Goal: Ask a question

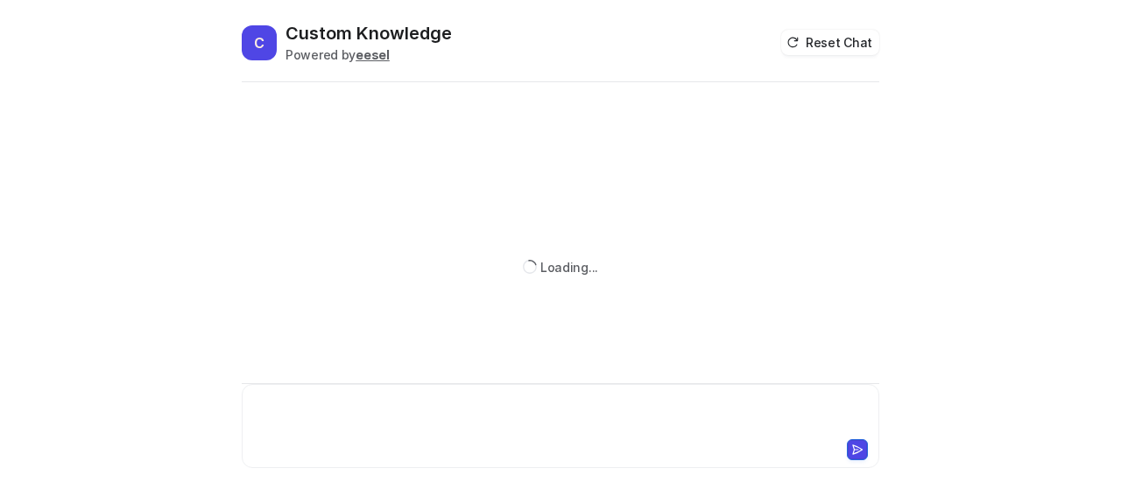
click at [355, 412] on div at bounding box center [560, 416] width 629 height 40
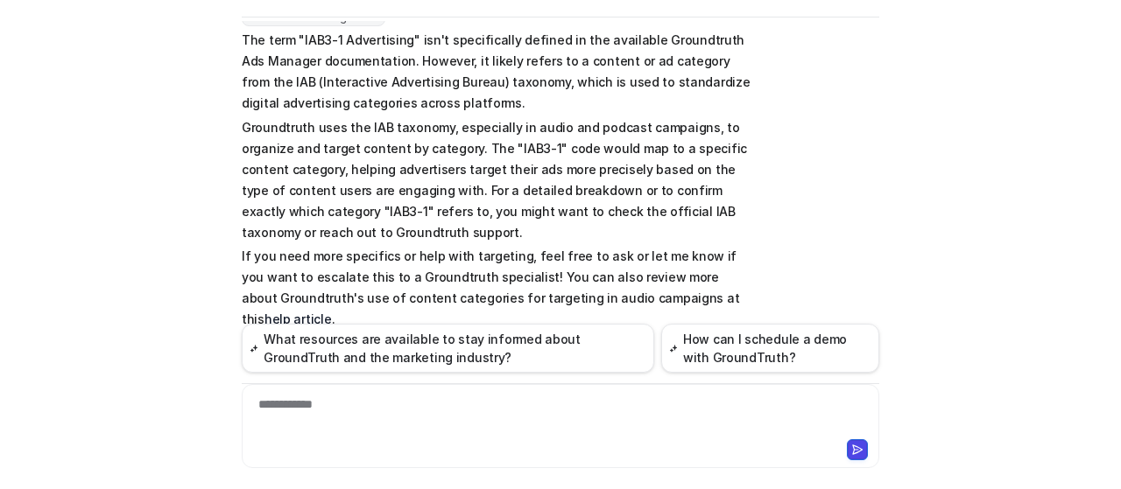
scroll to position [91, 0]
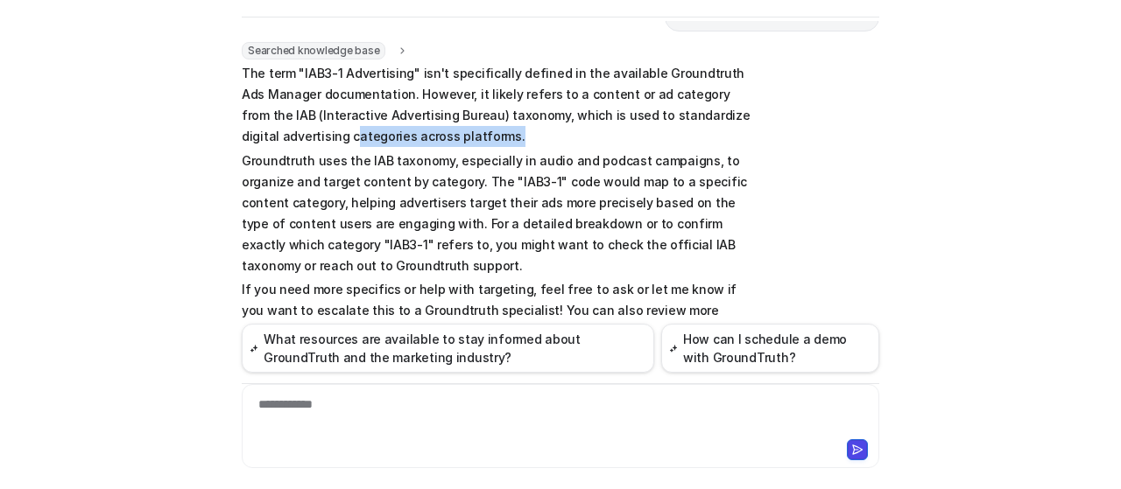
drag, startPoint x: 243, startPoint y: 134, endPoint x: 433, endPoint y: 132, distance: 189.1
click at [433, 132] on p "The term "IAB3-1 Advertising" isn't specifically defined in the available Groun…" at bounding box center [498, 105] width 512 height 84
click at [461, 109] on p "The term "IAB3-1 Advertising" isn't specifically defined in the available Groun…" at bounding box center [498, 105] width 512 height 84
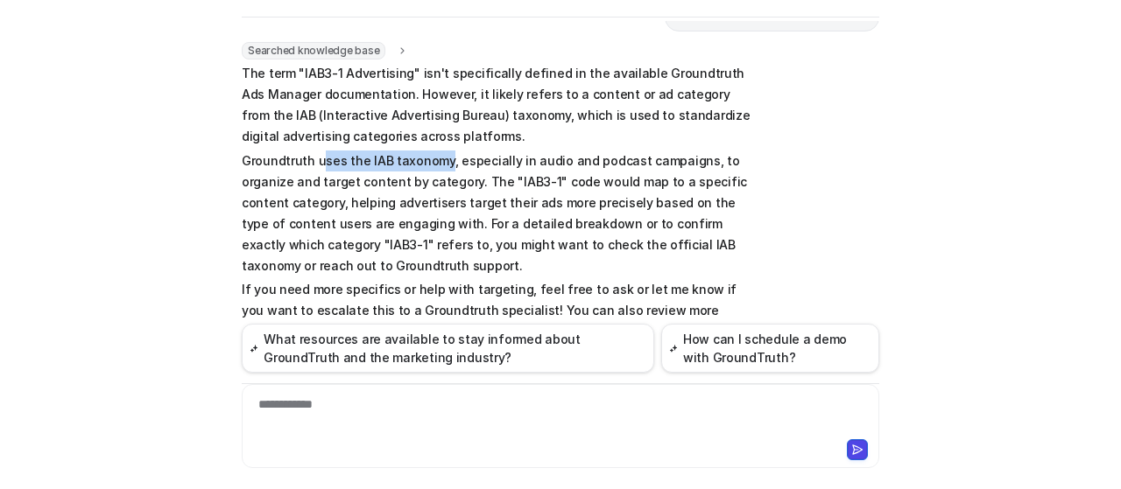
drag, startPoint x: 433, startPoint y: 156, endPoint x: 315, endPoint y: 162, distance: 117.5
click at [315, 162] on p "Groundtruth uses the IAB taxonomy, especially in audio and podcast campaigns, t…" at bounding box center [498, 214] width 512 height 126
click at [520, 129] on p "The term "IAB3-1 Advertising" isn't specifically defined in the available Groun…" at bounding box center [498, 105] width 512 height 84
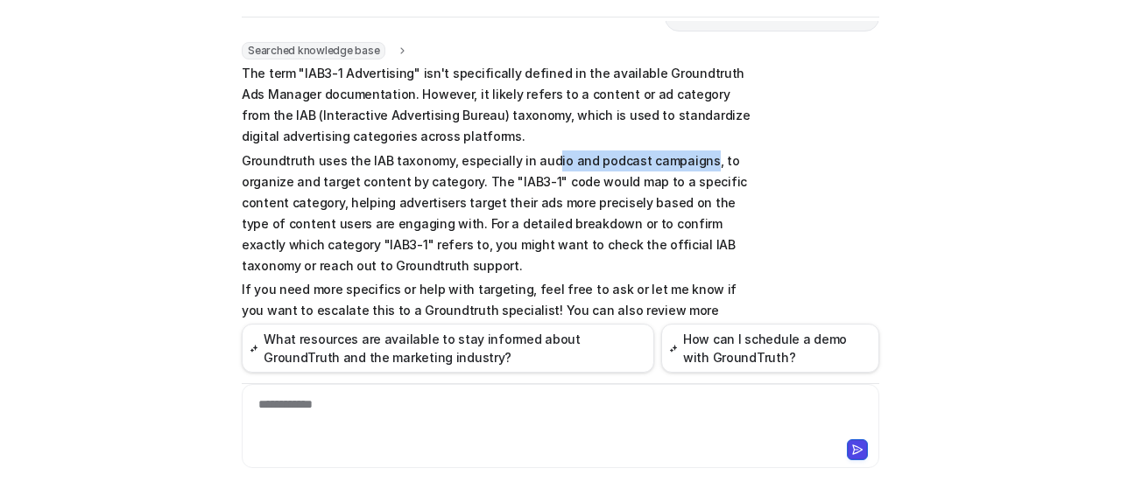
drag, startPoint x: 533, startPoint y: 156, endPoint x: 683, endPoint y: 151, distance: 149.8
click at [683, 151] on p "Groundtruth uses the IAB taxonomy, especially in audio and podcast campaigns, t…" at bounding box center [498, 214] width 512 height 126
click at [663, 237] on p "Groundtruth uses the IAB taxonomy, especially in audio and podcast campaigns, t…" at bounding box center [498, 214] width 512 height 126
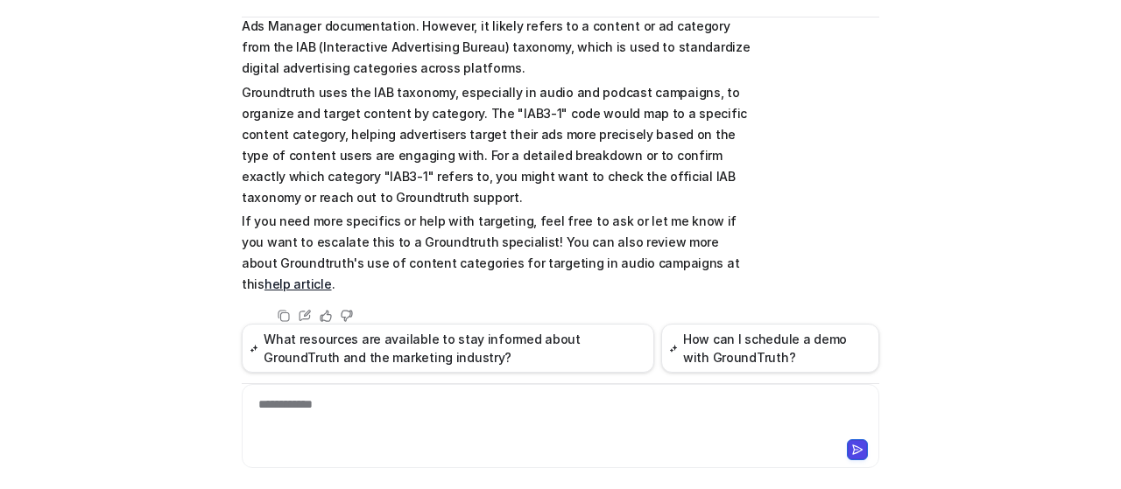
click at [427, 212] on p "If you need more specifics or help with targeting, feel free to ask or let me k…" at bounding box center [498, 253] width 512 height 84
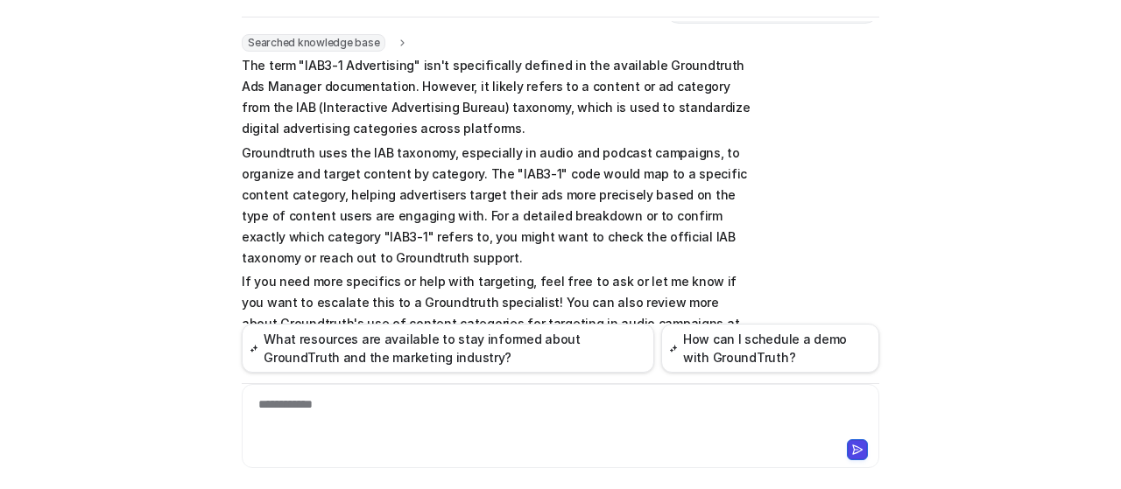
scroll to position [72, 0]
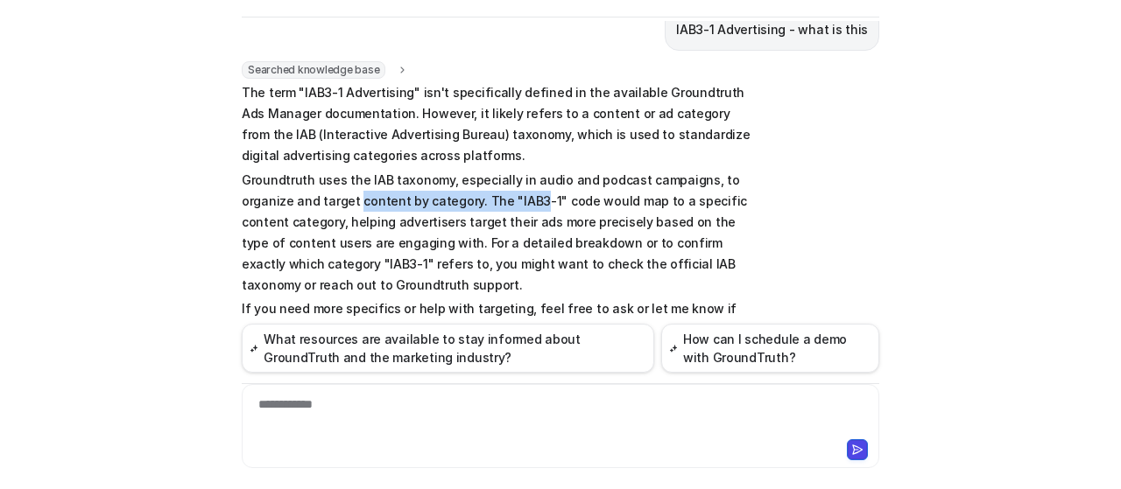
drag, startPoint x: 349, startPoint y: 190, endPoint x: 523, endPoint y: 202, distance: 173.8
click at [523, 202] on p "Groundtruth uses the IAB taxonomy, especially in audio and podcast campaigns, t…" at bounding box center [498, 233] width 512 height 126
click at [543, 227] on p "Groundtruth uses the IAB taxonomy, especially in audio and podcast campaigns, t…" at bounding box center [498, 233] width 512 height 126
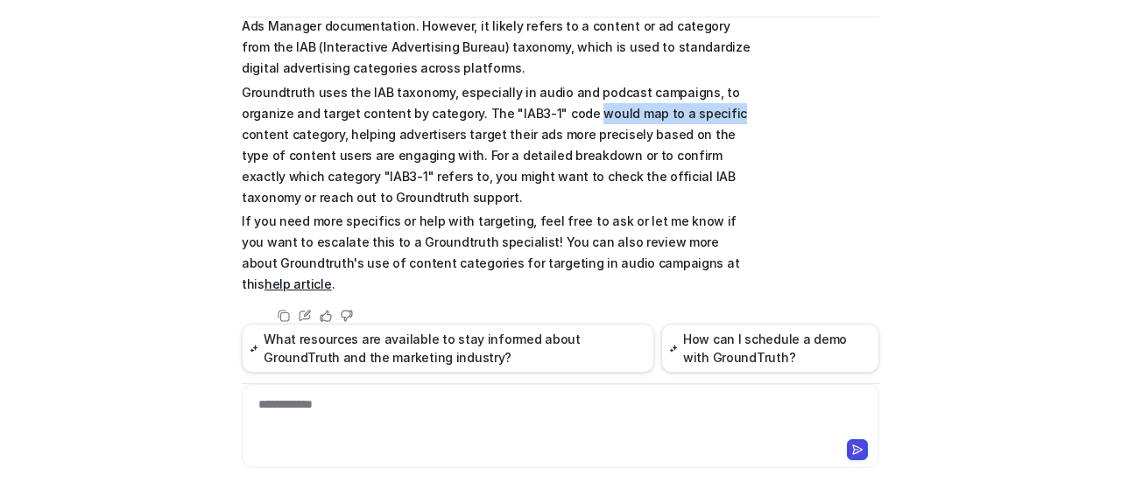
drag, startPoint x: 714, startPoint y: 113, endPoint x: 540, endPoint y: 149, distance: 177.1
click at [554, 123] on p "Groundtruth uses the IAB taxonomy, especially in audio and podcast campaigns, t…" at bounding box center [498, 145] width 512 height 126
click at [526, 191] on p "Groundtruth uses the IAB taxonomy, especially in audio and podcast campaigns, t…" at bounding box center [498, 145] width 512 height 126
click at [580, 101] on p "Groundtruth uses the IAB taxonomy, especially in audio and podcast campaigns, t…" at bounding box center [498, 145] width 512 height 126
drag, startPoint x: 594, startPoint y: 90, endPoint x: 737, endPoint y: 81, distance: 143.9
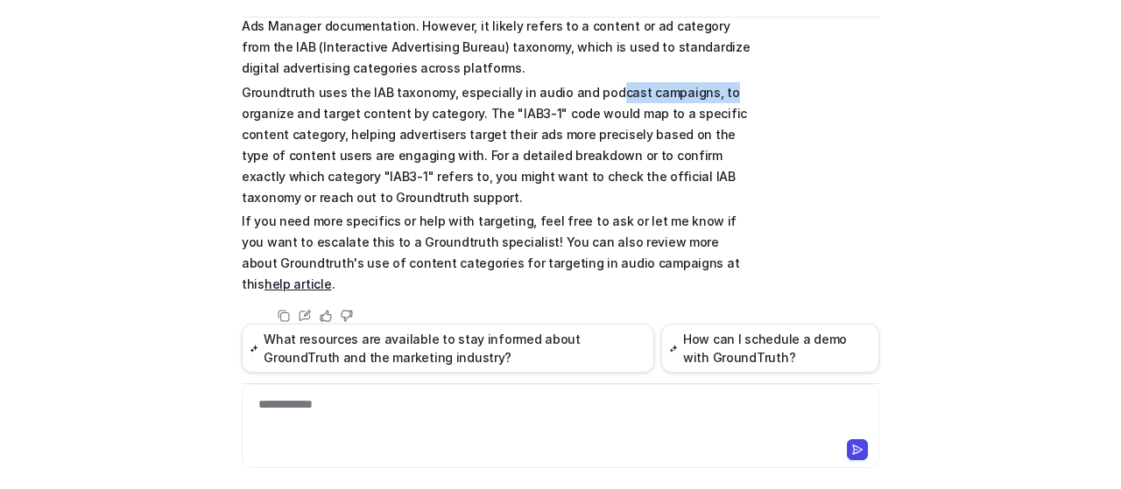
click at [737, 82] on p "Groundtruth uses the IAB taxonomy, especially in audio and podcast campaigns, t…" at bounding box center [498, 145] width 512 height 126
click at [750, 142] on div "Searched knowledge base search_queries : "IAB3-1 Advertising meaning,IAB3-1 Adv…" at bounding box center [560, 150] width 637 height 353
click at [466, 404] on div "**********" at bounding box center [561, 416] width 630 height 40
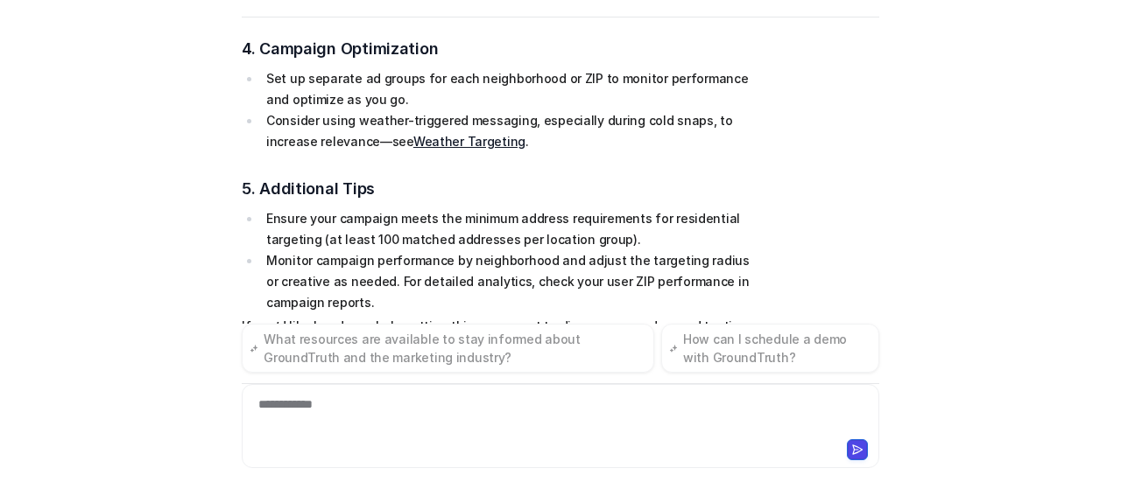
scroll to position [1678, 0]
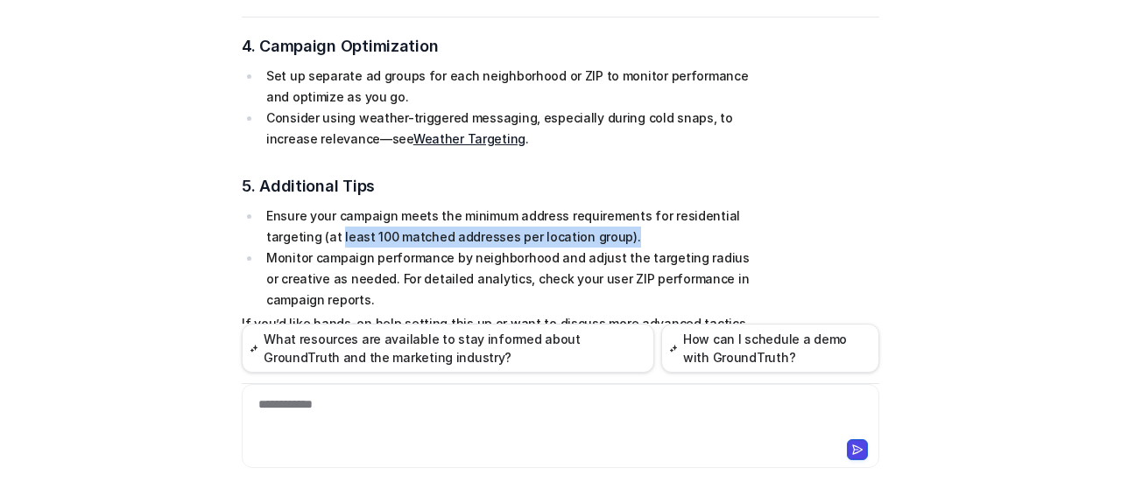
drag, startPoint x: 331, startPoint y: 127, endPoint x: 630, endPoint y: 127, distance: 299.5
click at [630, 206] on li "Ensure your campaign meets the minimum address requirements for residential tar…" at bounding box center [507, 227] width 493 height 42
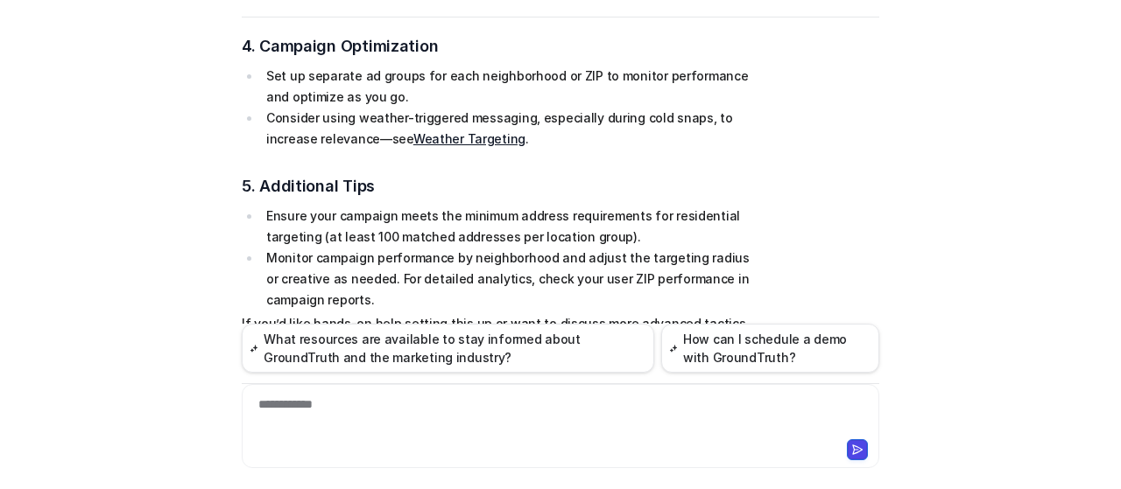
click at [617, 248] on li "Monitor campaign performance by neighborhood and adjust the targeting radius or…" at bounding box center [507, 279] width 493 height 63
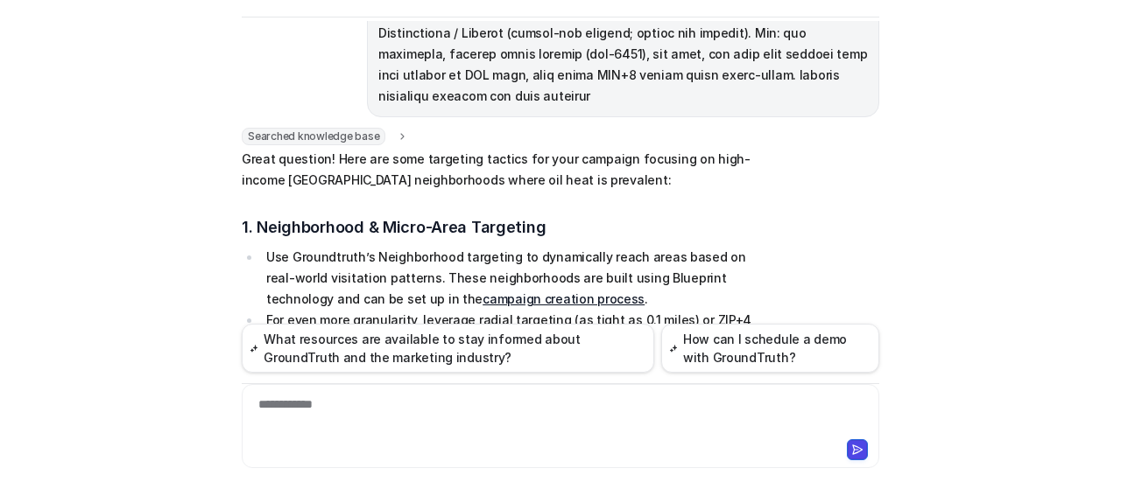
scroll to position [977, 0]
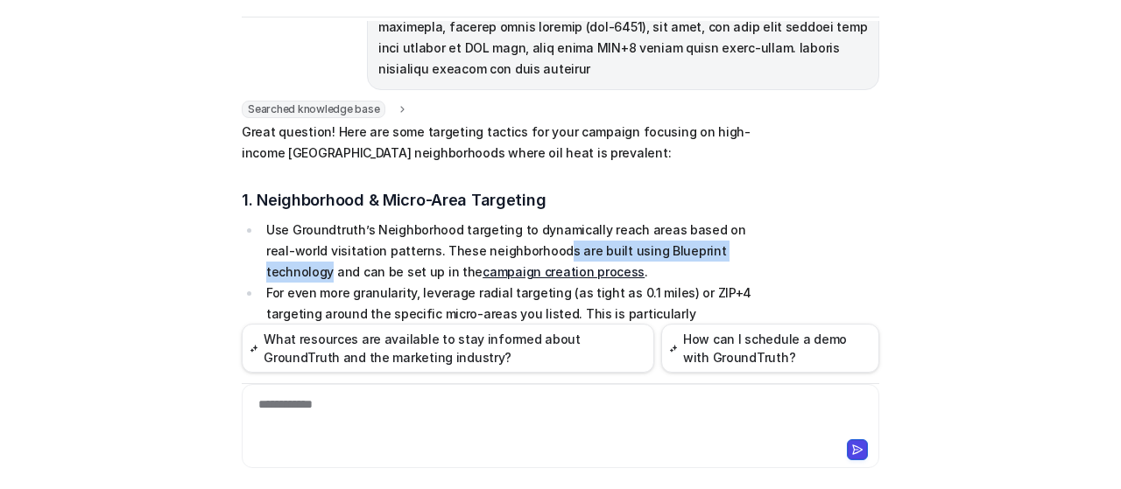
drag, startPoint x: 732, startPoint y: 147, endPoint x: 497, endPoint y: 157, distance: 234.9
click at [513, 220] on li "Use Groundtruth’s Neighborhood targeting to dynamically reach areas based on re…" at bounding box center [507, 251] width 493 height 63
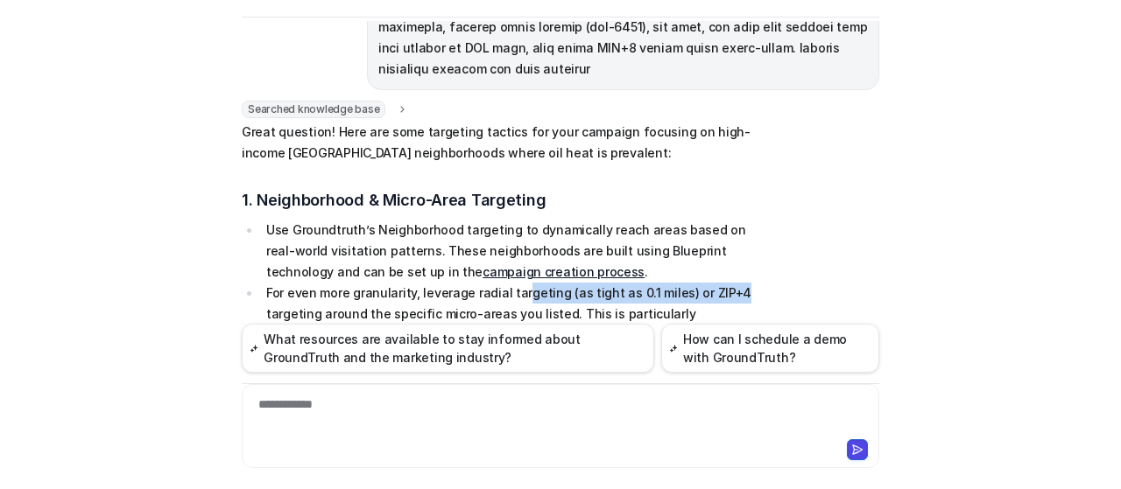
drag, startPoint x: 513, startPoint y: 190, endPoint x: 768, endPoint y: 184, distance: 254.9
drag, startPoint x: 742, startPoint y: 188, endPoint x: 673, endPoint y: 211, distance: 72.0
click at [671, 283] on li "For even more granularity, leverage radial targeting (as tight as 0.1 miles) or…" at bounding box center [507, 314] width 493 height 63
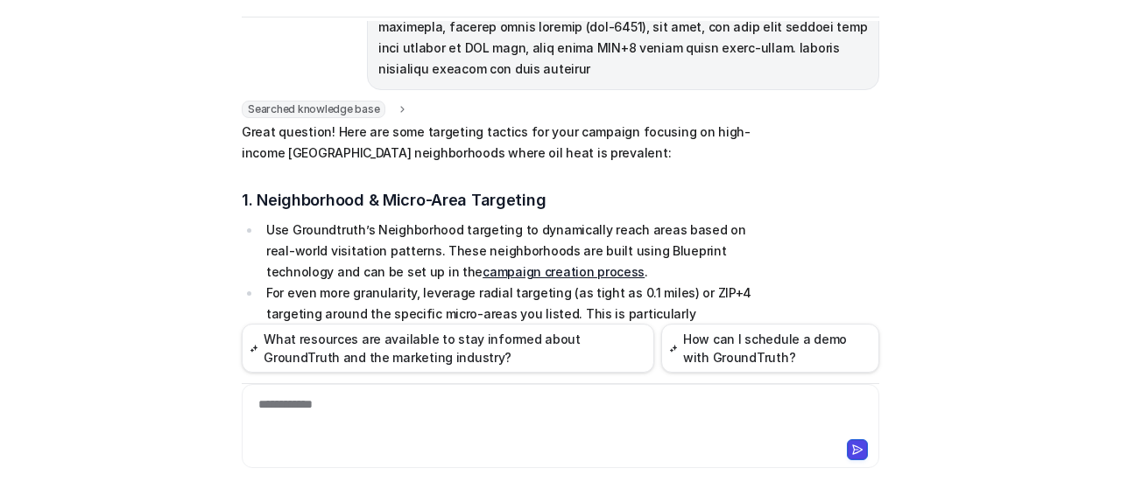
click at [676, 283] on li "For even more granularity, leverage radial targeting (as tight as 0.1 miles) or…" at bounding box center [507, 314] width 493 height 63
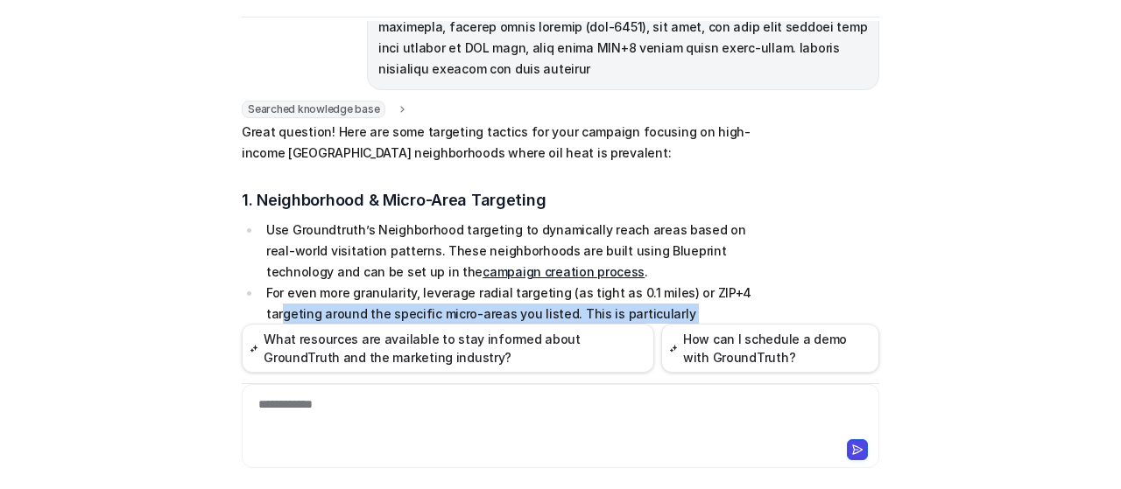
drag, startPoint x: 274, startPoint y: 209, endPoint x: 516, endPoint y: 220, distance: 241.9
click at [516, 283] on li "For even more granularity, leverage radial targeting (as tight as 0.1 miles) or…" at bounding box center [507, 314] width 493 height 63
click at [525, 283] on li "For even more granularity, leverage radial targeting (as tight as 0.1 miles) or…" at bounding box center [507, 314] width 493 height 63
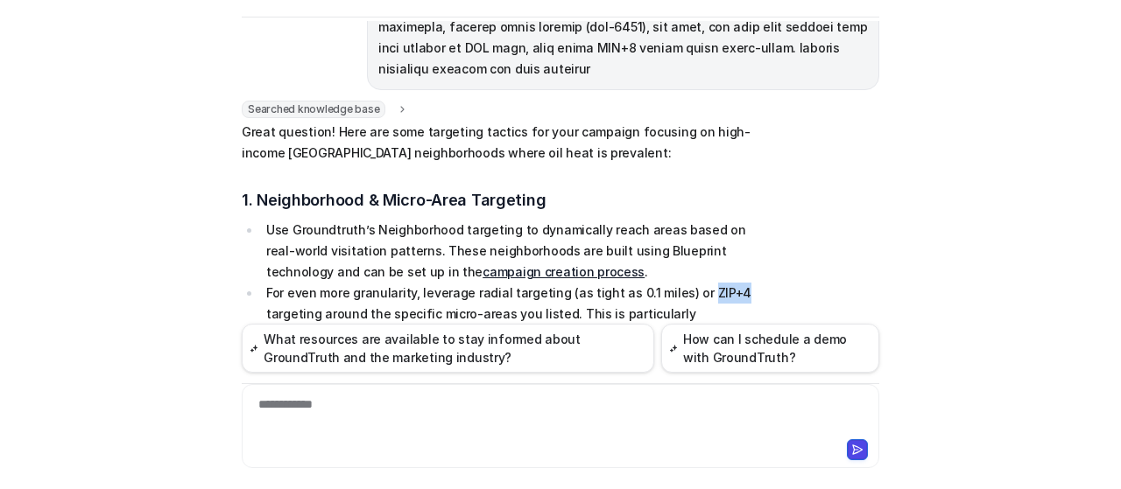
drag, startPoint x: 736, startPoint y: 180, endPoint x: 683, endPoint y: 183, distance: 52.6
click at [683, 283] on li "For even more granularity, leverage radial targeting (as tight as 0.1 miles) or…" at bounding box center [507, 314] width 493 height 63
drag, startPoint x: 403, startPoint y: 207, endPoint x: 757, endPoint y: 202, distance: 354.7
click at [681, 370] on h3 "2. Custom Location Groups" at bounding box center [498, 382] width 512 height 25
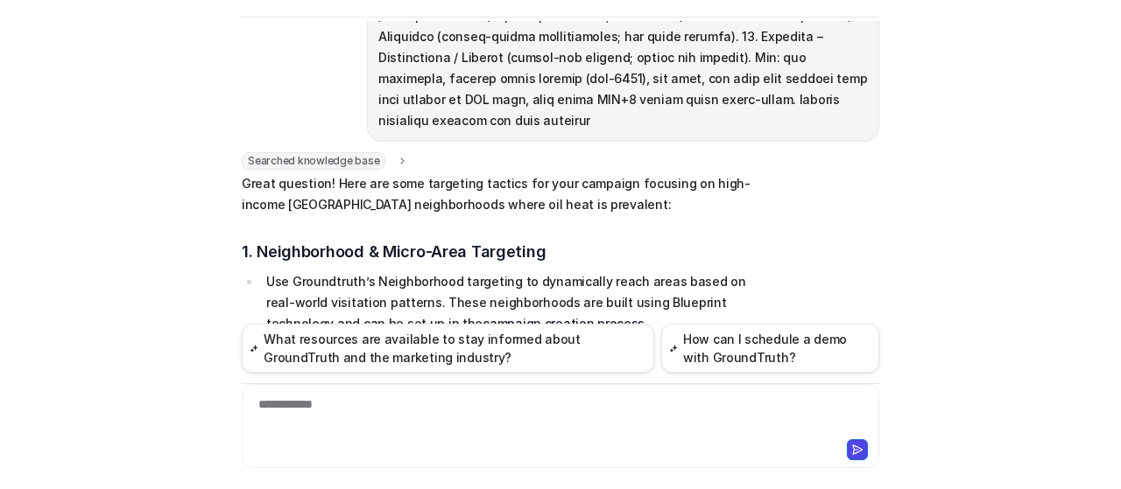
scroll to position [890, 0]
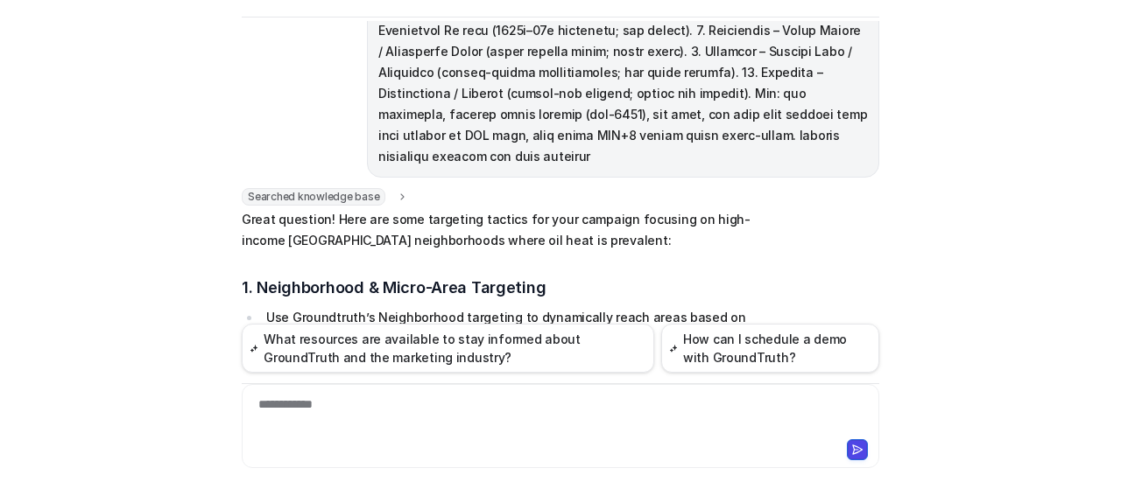
drag, startPoint x: 331, startPoint y: 174, endPoint x: 581, endPoint y: 188, distance: 250.8
click at [567, 276] on h3 "1. Neighborhood & Micro-Area Targeting" at bounding box center [498, 288] width 512 height 25
click at [613, 307] on li "Use Groundtruth’s Neighborhood targeting to dynamically reach areas based on re…" at bounding box center [507, 338] width 493 height 63
drag, startPoint x: 443, startPoint y: 279, endPoint x: 785, endPoint y: 276, distance: 342.4
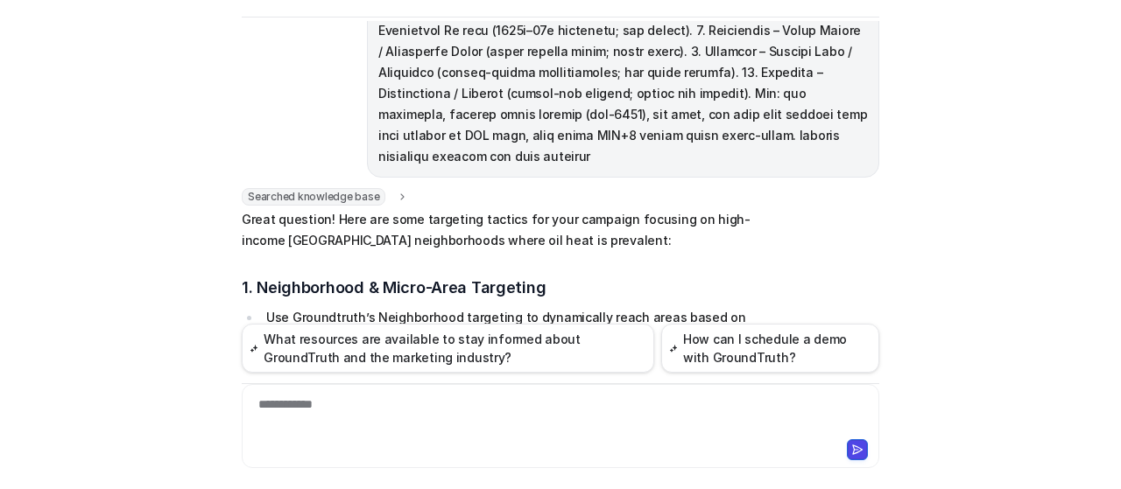
drag, startPoint x: 381, startPoint y: 217, endPoint x: 692, endPoint y: 215, distance: 310.9
click at [692, 307] on li "Use Groundtruth’s Neighborhood targeting to dynamically reach areas based on re…" at bounding box center [507, 338] width 493 height 63
click at [695, 307] on li "Use Groundtruth’s Neighborhood targeting to dynamically reach areas based on re…" at bounding box center [507, 338] width 493 height 63
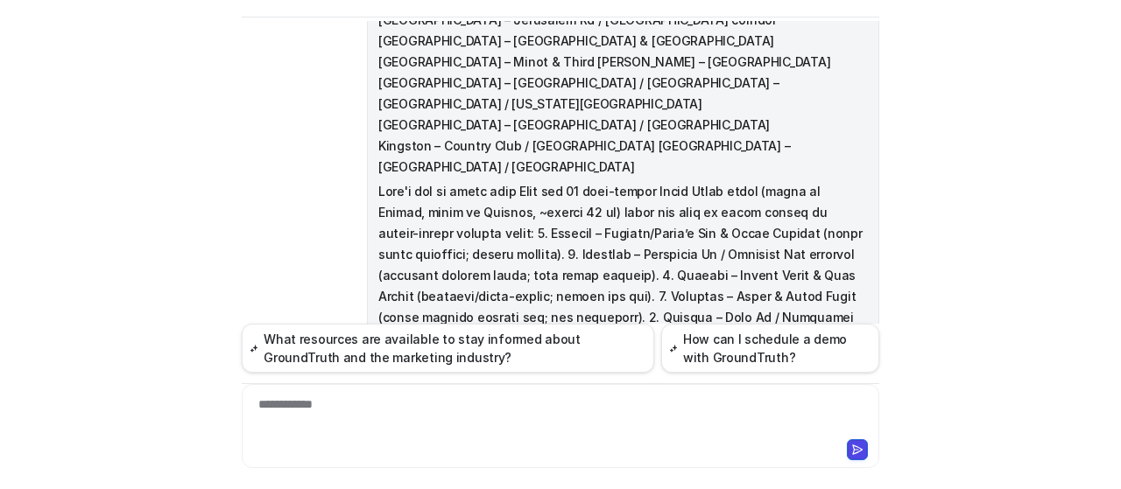
scroll to position [452, 0]
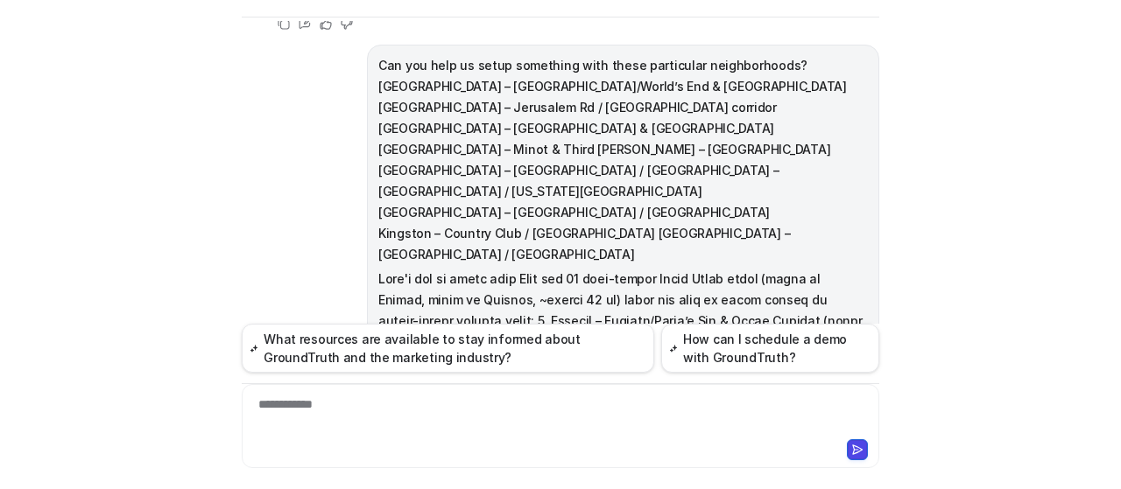
click at [531, 269] on p at bounding box center [622, 437] width 489 height 336
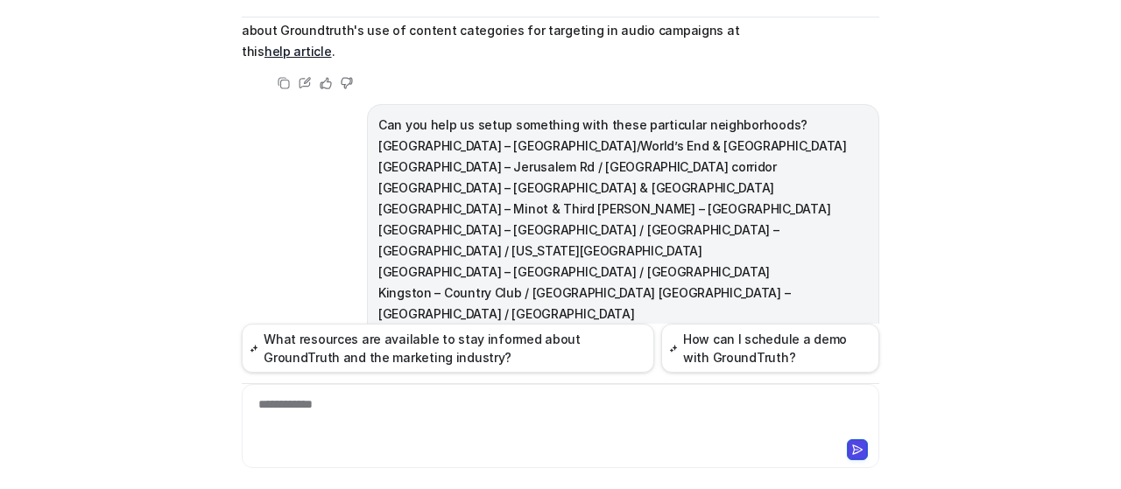
scroll to position [364, 0]
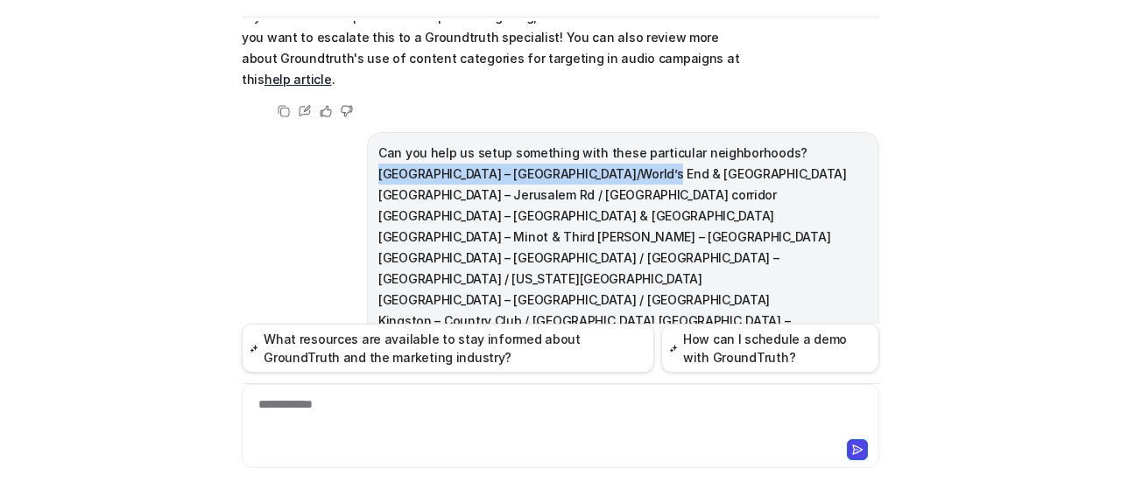
drag, startPoint x: 772, startPoint y: 128, endPoint x: 672, endPoint y: 145, distance: 101.3
click at [672, 145] on p "Can you help us setup something with these particular neighborhoods? [GEOGRAPHI…" at bounding box center [622, 248] width 489 height 210
copy p "Hingham – Lincoln/World’s End & [GEOGRAPHIC_DATA]"
click at [187, 268] on div "C Custom Knowledge Powered by eesel Reset Chat 👋 Hi! How can I help you [DATE]?…" at bounding box center [560, 244] width 1121 height 489
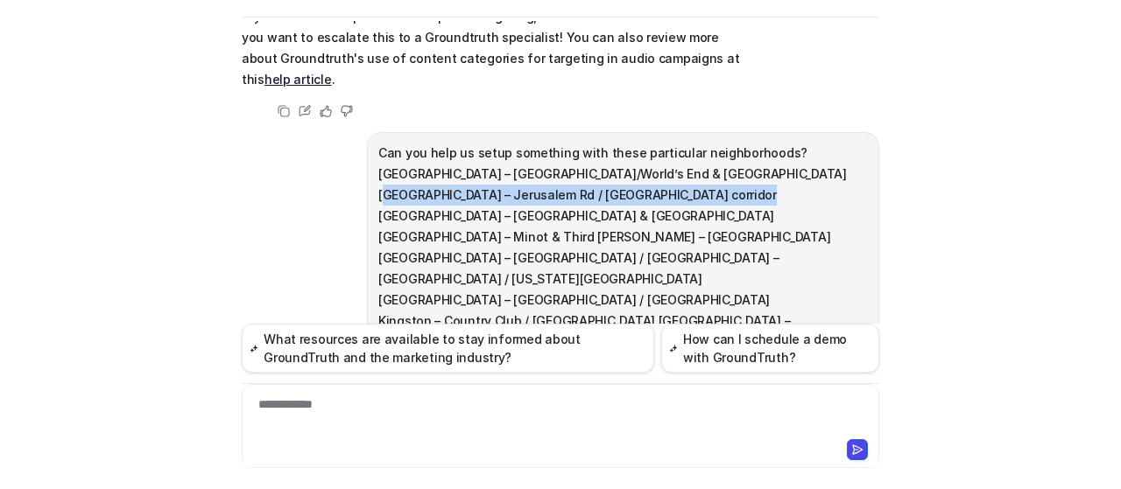
drag, startPoint x: 380, startPoint y: 170, endPoint x: 729, endPoint y: 203, distance: 350.1
click at [727, 176] on p "Can you help us setup something with these particular neighborhoods? [GEOGRAPHI…" at bounding box center [622, 248] width 489 height 210
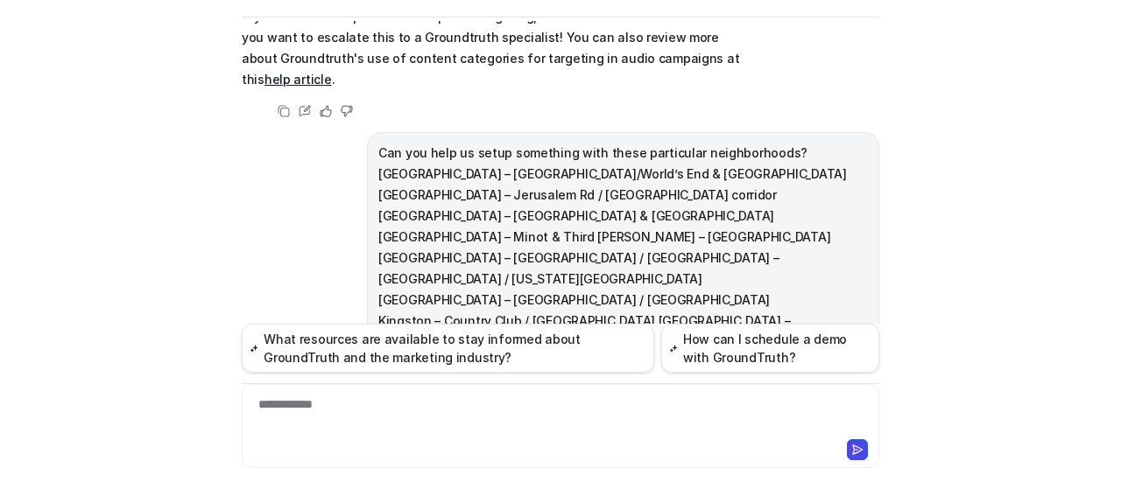
click at [739, 241] on p "Can you help us setup something with these particular neighborhoods? [GEOGRAPHI…" at bounding box center [622, 248] width 489 height 210
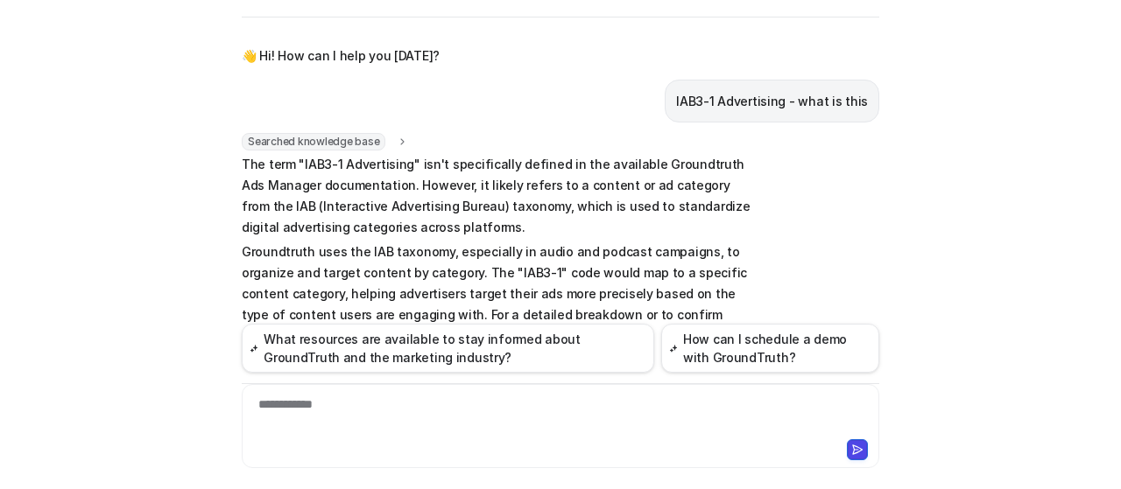
scroll to position [88, 0]
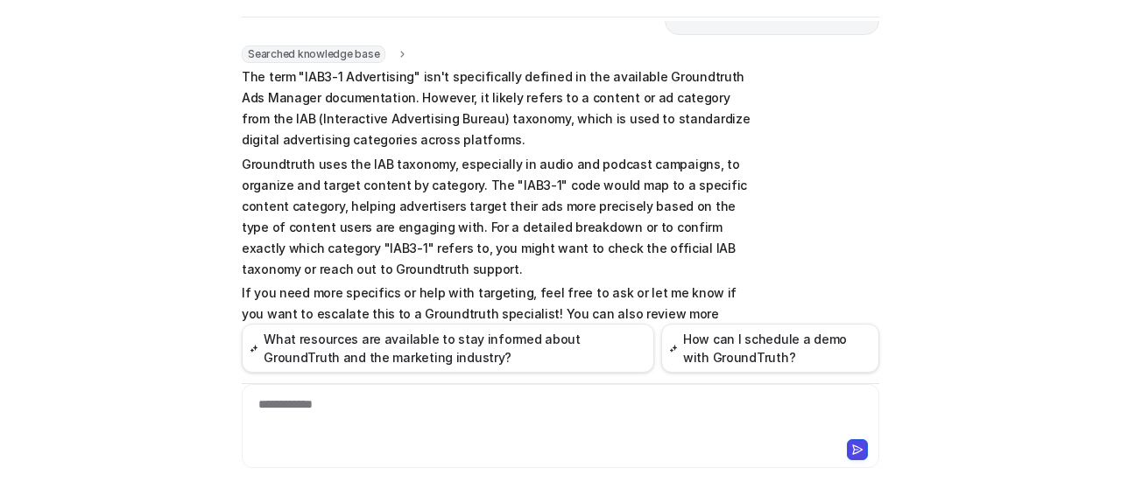
click at [438, 419] on div "**********" at bounding box center [561, 416] width 630 height 40
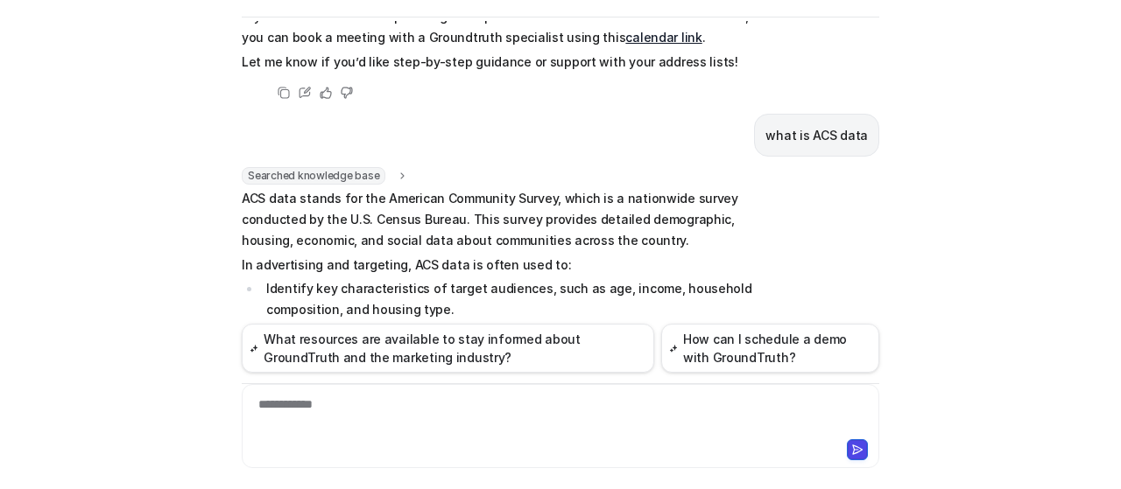
scroll to position [1901, 0]
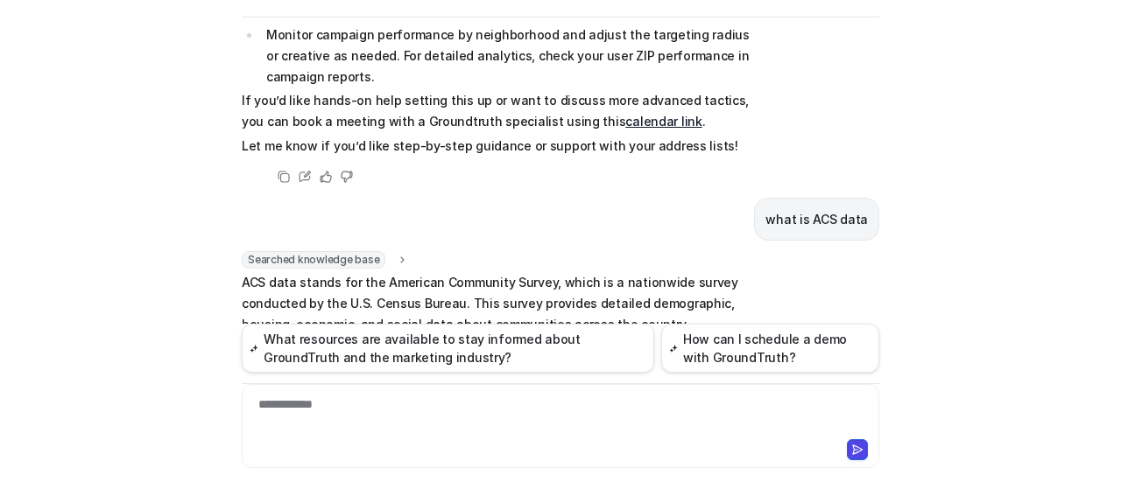
drag, startPoint x: 278, startPoint y: 263, endPoint x: 487, endPoint y: 288, distance: 209.9
click at [487, 363] on li "Identify key characteristics of target audiences, such as age, income, househol…" at bounding box center [507, 384] width 493 height 42
click at [488, 363] on li "Identify key characteristics of target audiences, such as age, income, househol…" at bounding box center [507, 384] width 493 height 42
click at [853, 251] on div "Searched knowledge base search_queries : "ACS data definition,use of ACS data i…" at bounding box center [560, 418] width 637 height 334
drag, startPoint x: 640, startPoint y: 276, endPoint x: 792, endPoint y: 274, distance: 151.5
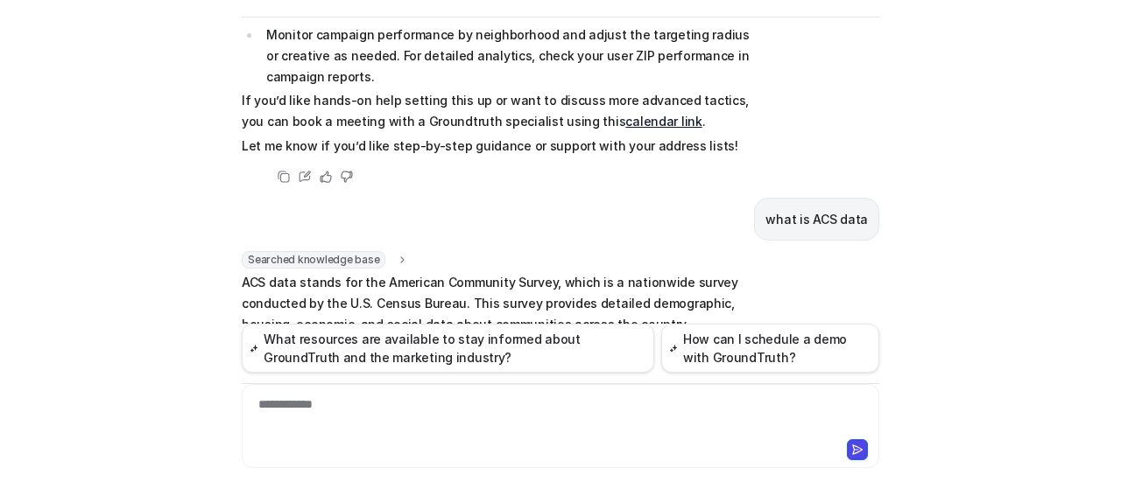
click at [792, 274] on div "Searched knowledge base search_queries : "ACS data definition,use of ACS data i…" at bounding box center [560, 418] width 637 height 334
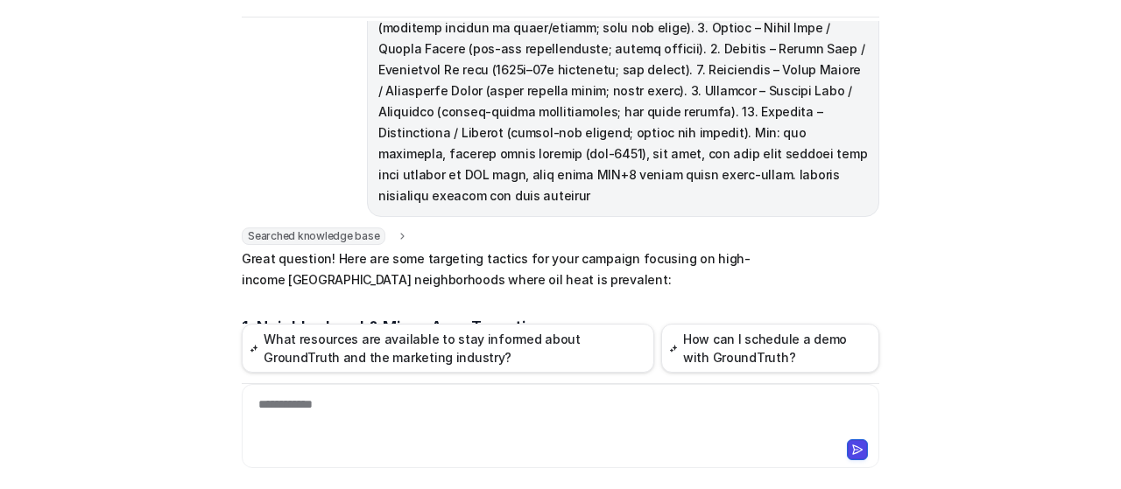
scroll to position [938, 0]
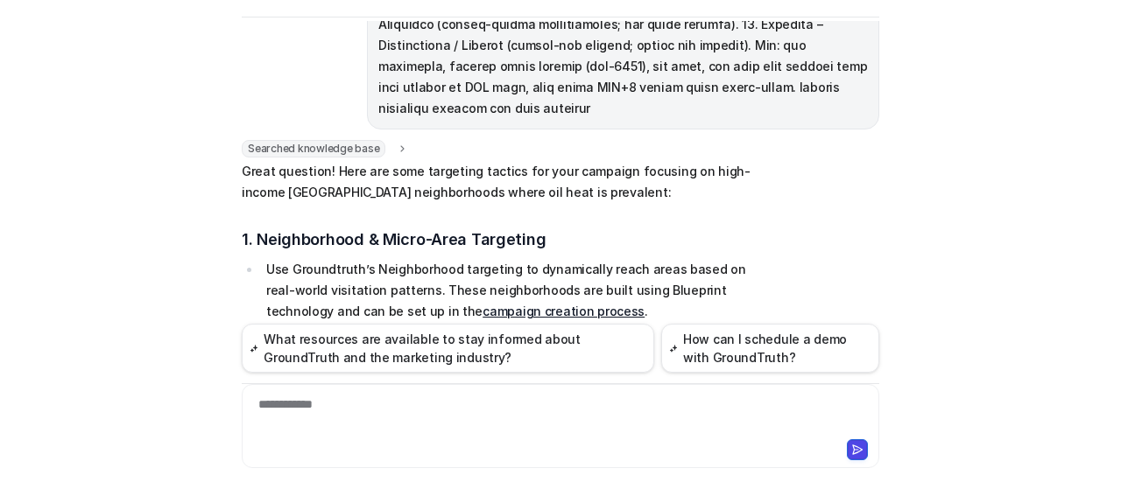
click at [504, 304] on link "campaign creation process" at bounding box center [563, 311] width 162 height 15
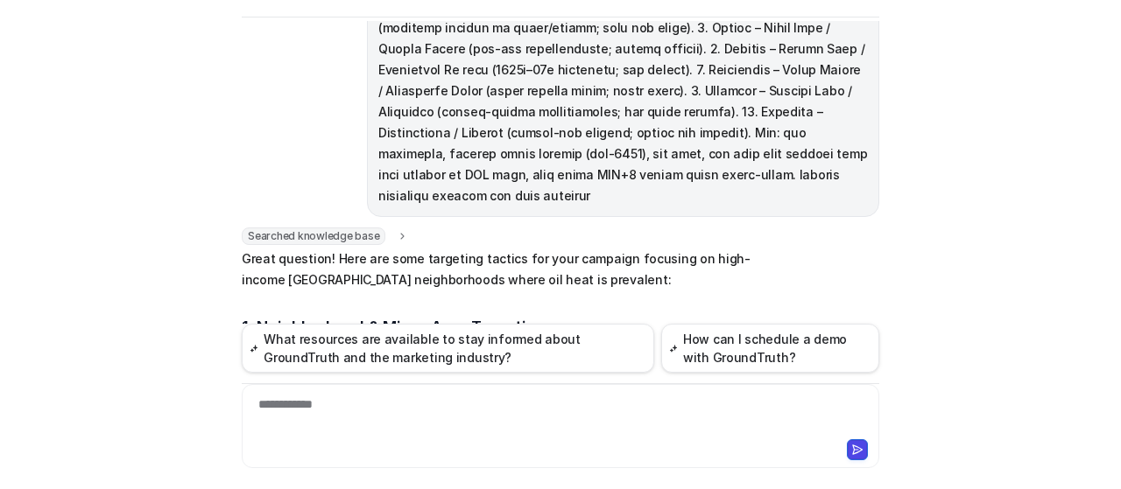
click at [496, 347] on li "Use Groundtruth’s Neighborhood targeting to dynamically reach areas based on re…" at bounding box center [507, 378] width 493 height 63
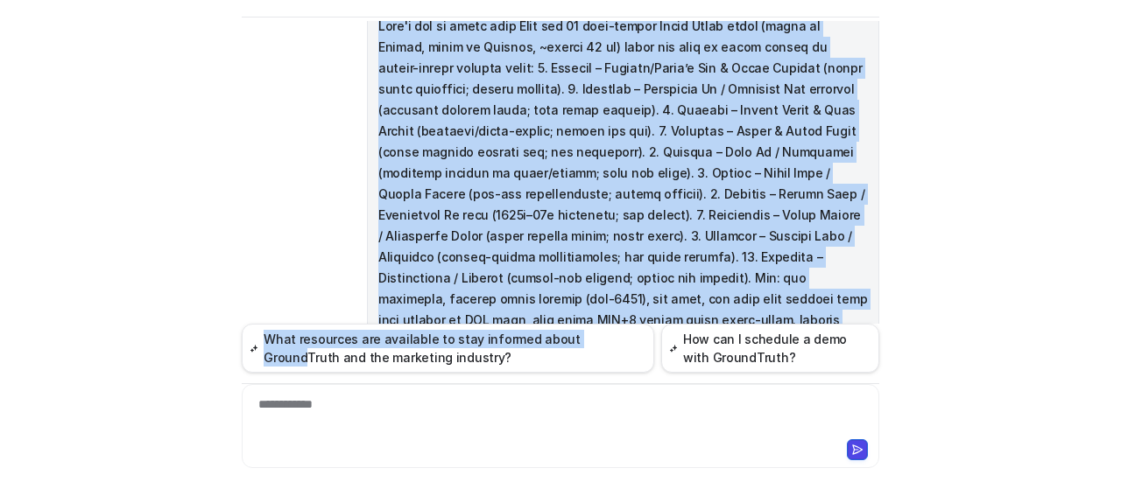
scroll to position [832, 0]
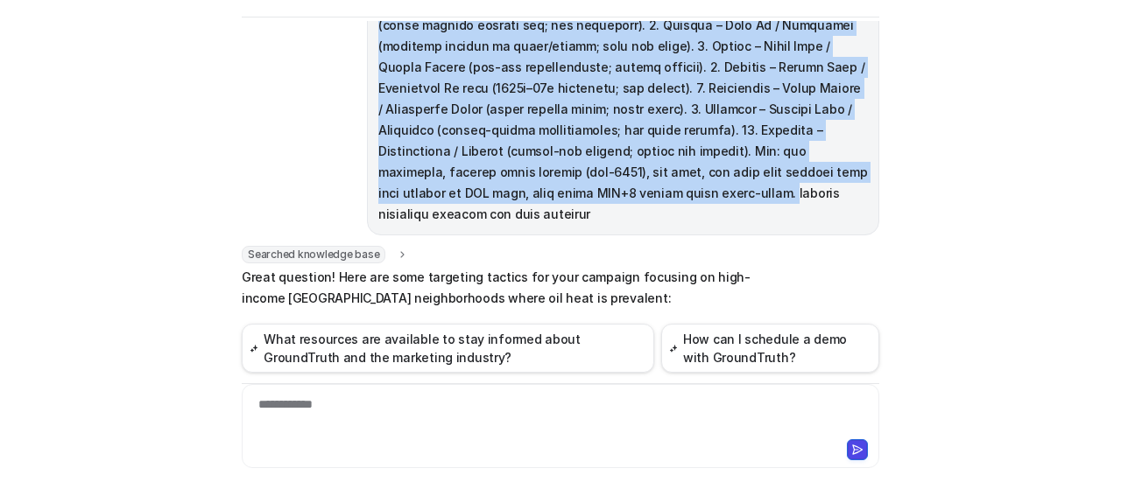
drag, startPoint x: 372, startPoint y: 81, endPoint x: 445, endPoint y: 109, distance: 77.9
copy span "Lor ips dolo si ametc adipiscin elit seddo eiusmodtem incididuntutl? Etdolor – …"
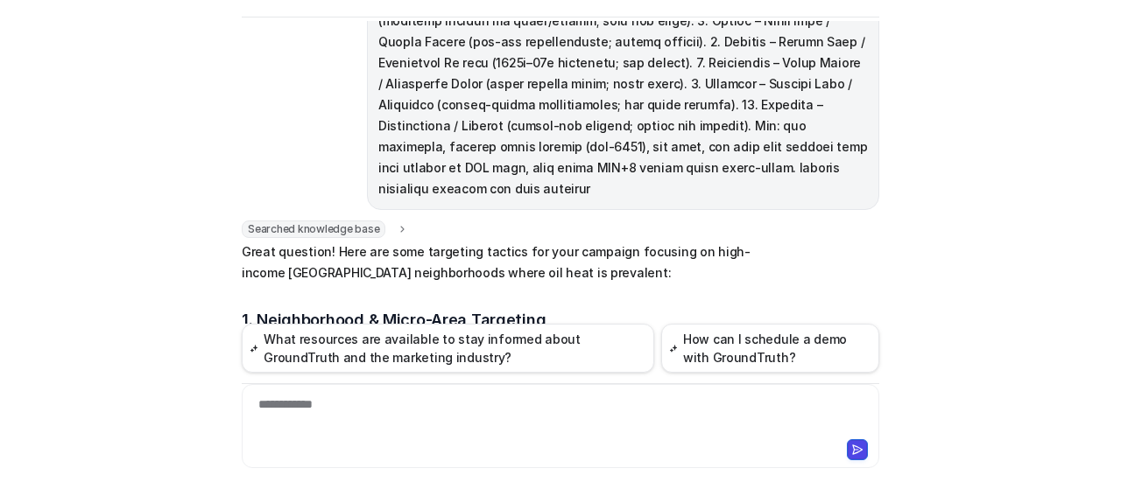
scroll to position [919, 0]
